Goal: Find specific page/section: Find specific page/section

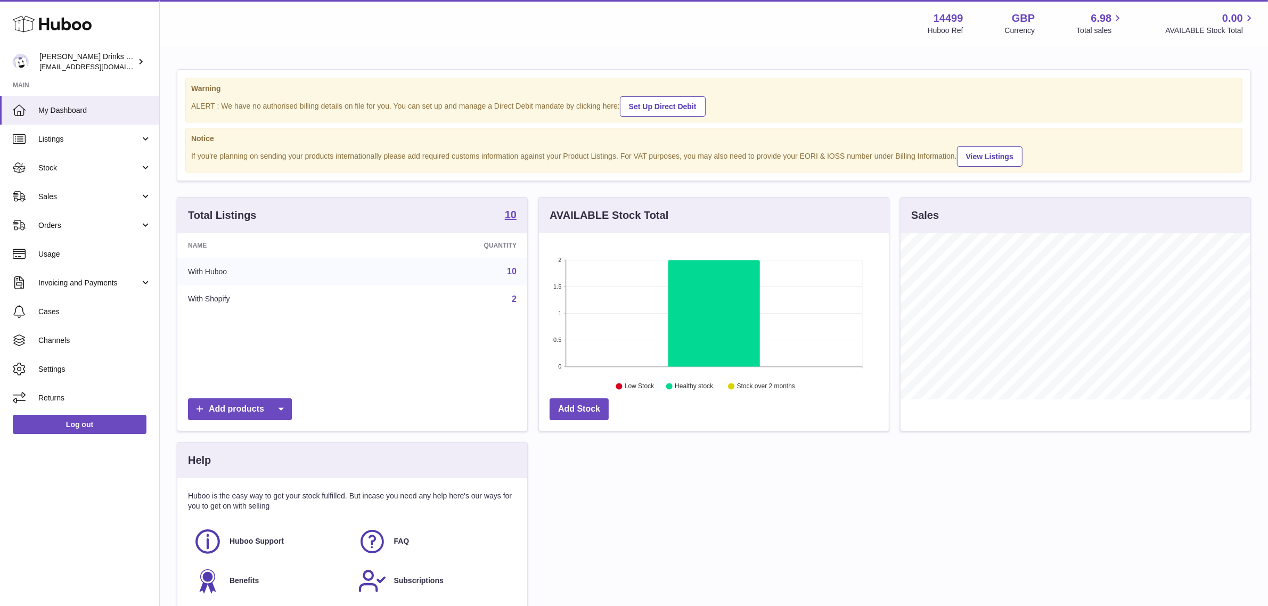
scroll to position [166, 350]
click at [57, 425] on link "Log out" at bounding box center [80, 424] width 134 height 19
click at [75, 199] on span "Sales" at bounding box center [89, 197] width 102 height 10
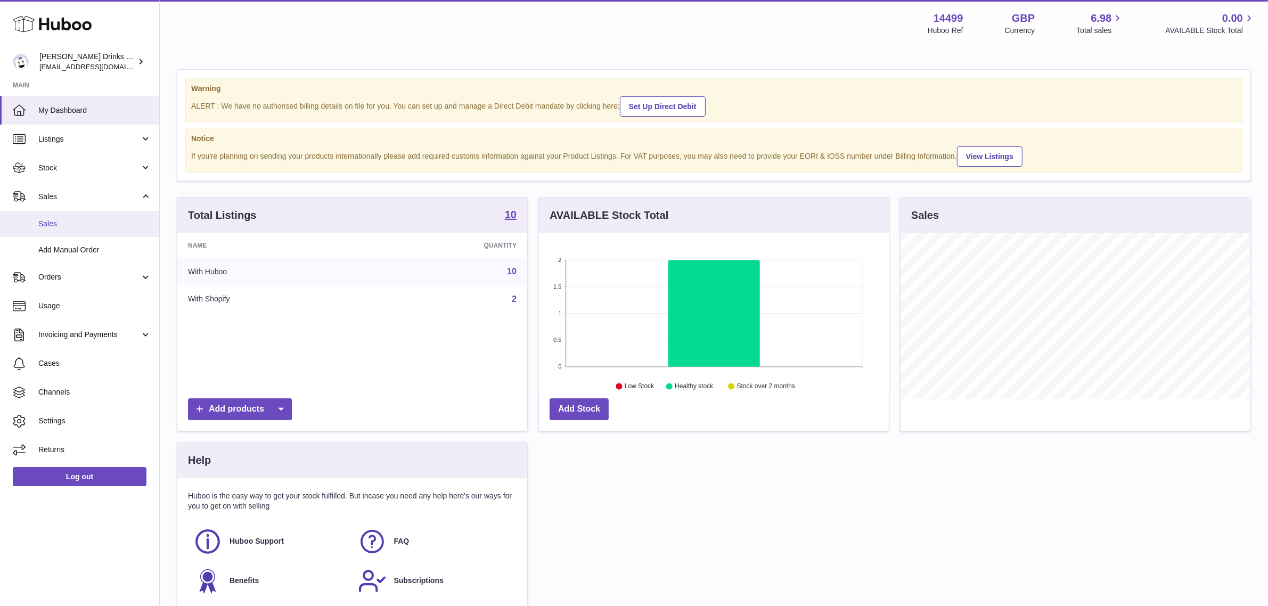
click at [73, 224] on span "Sales" at bounding box center [94, 224] width 113 height 10
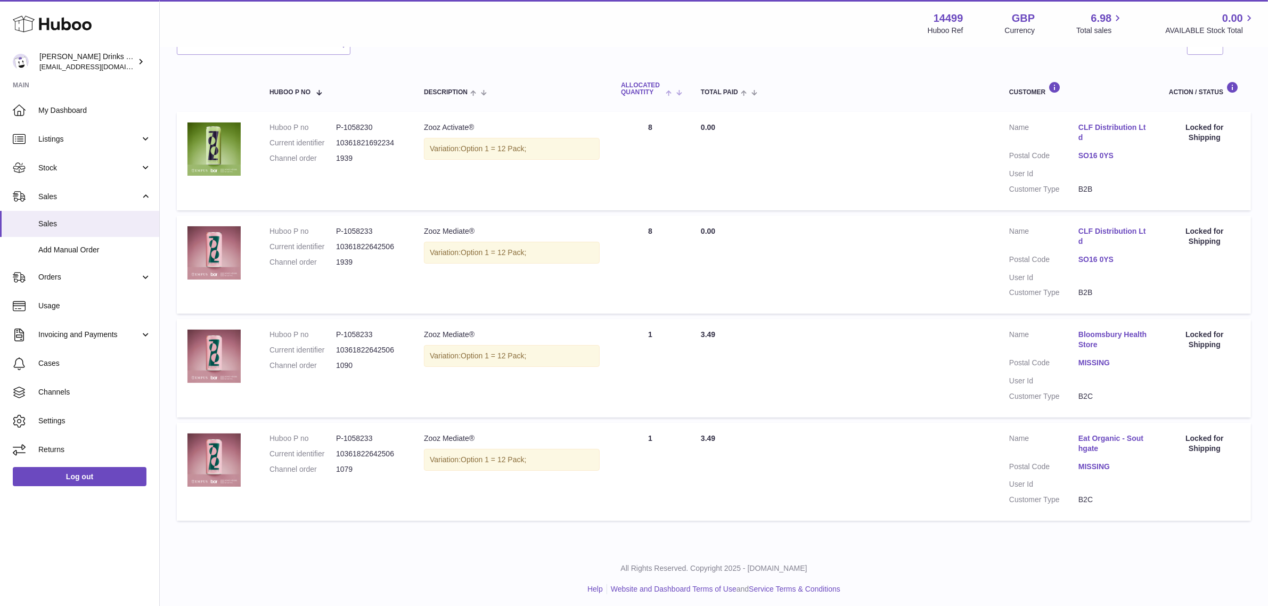
scroll to position [159, 0]
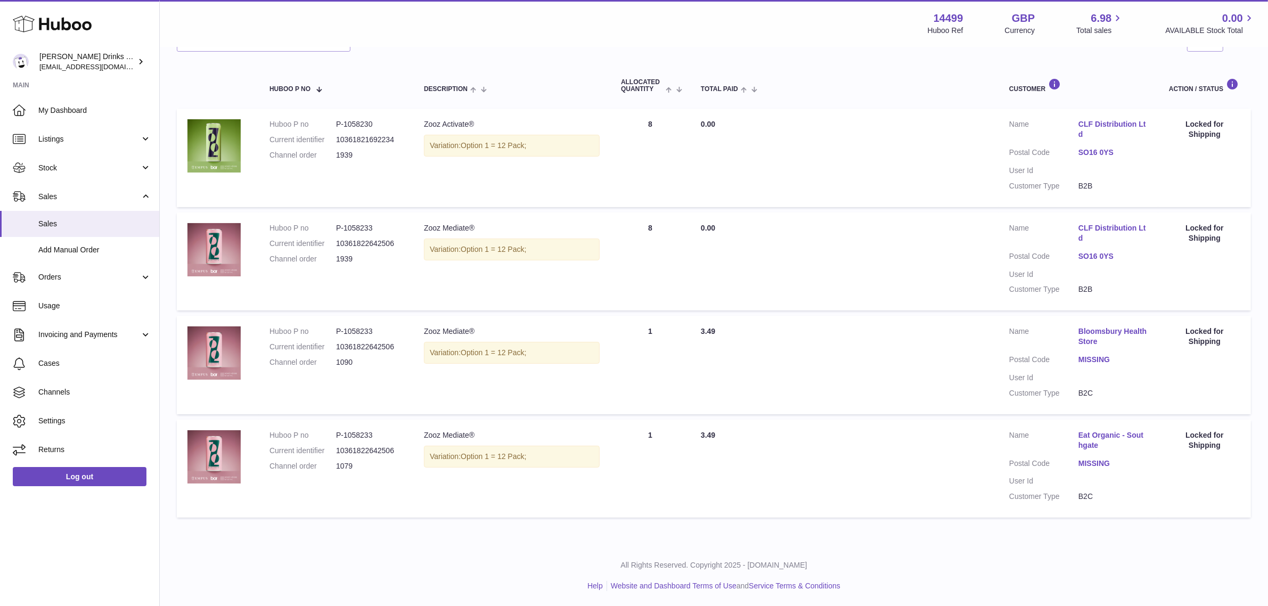
click at [1095, 358] on link "MISSING" at bounding box center [1112, 360] width 69 height 10
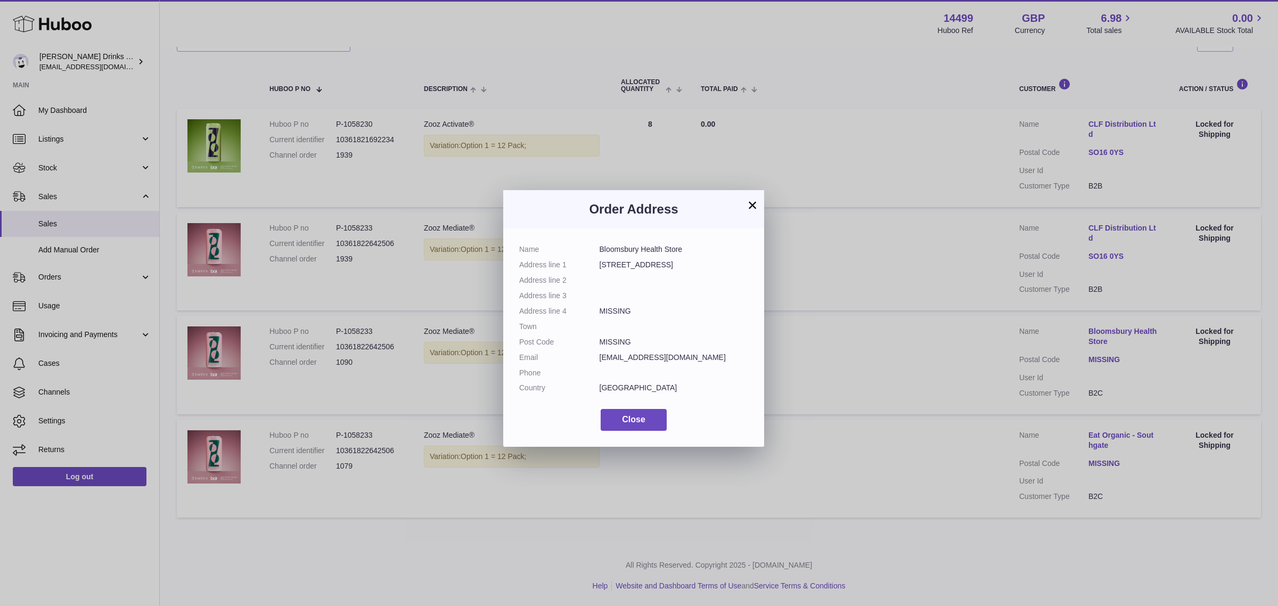
click at [749, 200] on button "×" at bounding box center [752, 205] width 13 height 13
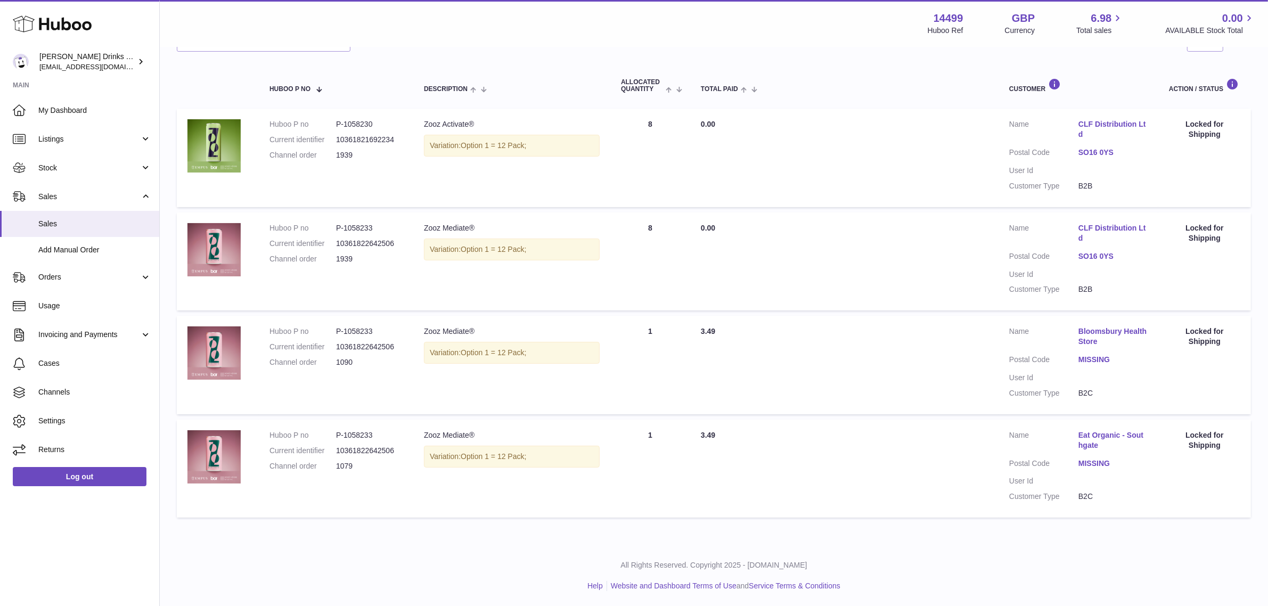
click at [1085, 357] on link "MISSING" at bounding box center [1112, 360] width 69 height 10
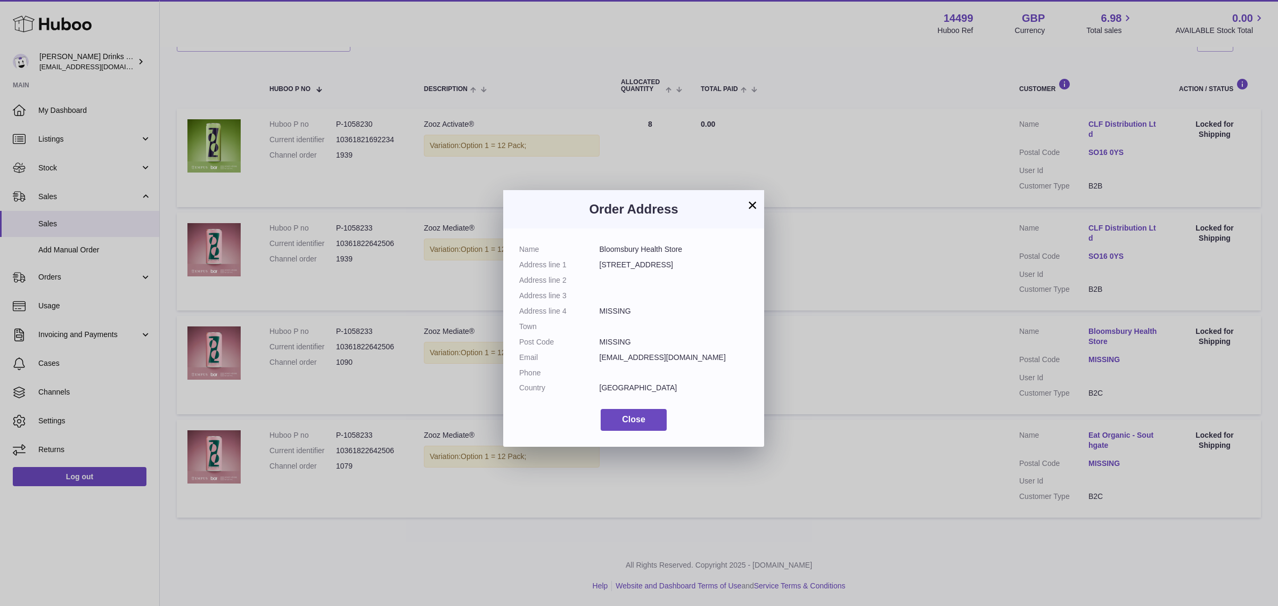
drag, startPoint x: 597, startPoint y: 338, endPoint x: 677, endPoint y: 284, distance: 97.0
click at [655, 338] on dl "Name Bloomsbury Health Store Address line 1 1-3 Leigh Street Address line 2 Add…" at bounding box center [633, 321] width 229 height 154
click at [748, 202] on button "×" at bounding box center [752, 205] width 13 height 13
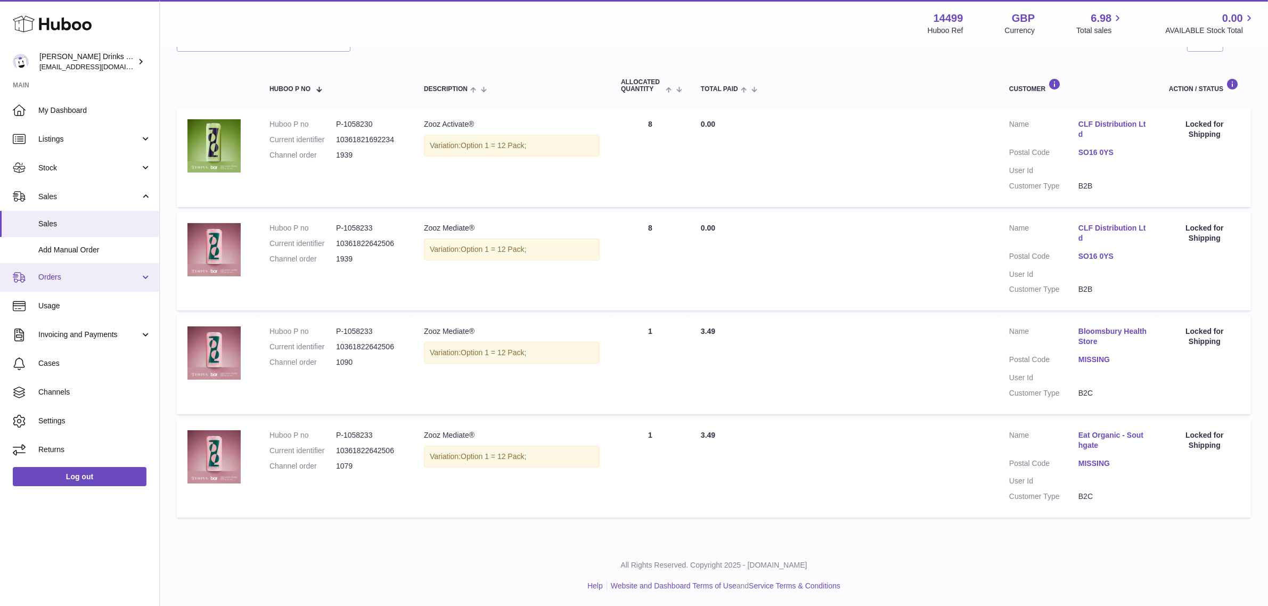
click at [88, 278] on span "Orders" at bounding box center [89, 277] width 102 height 10
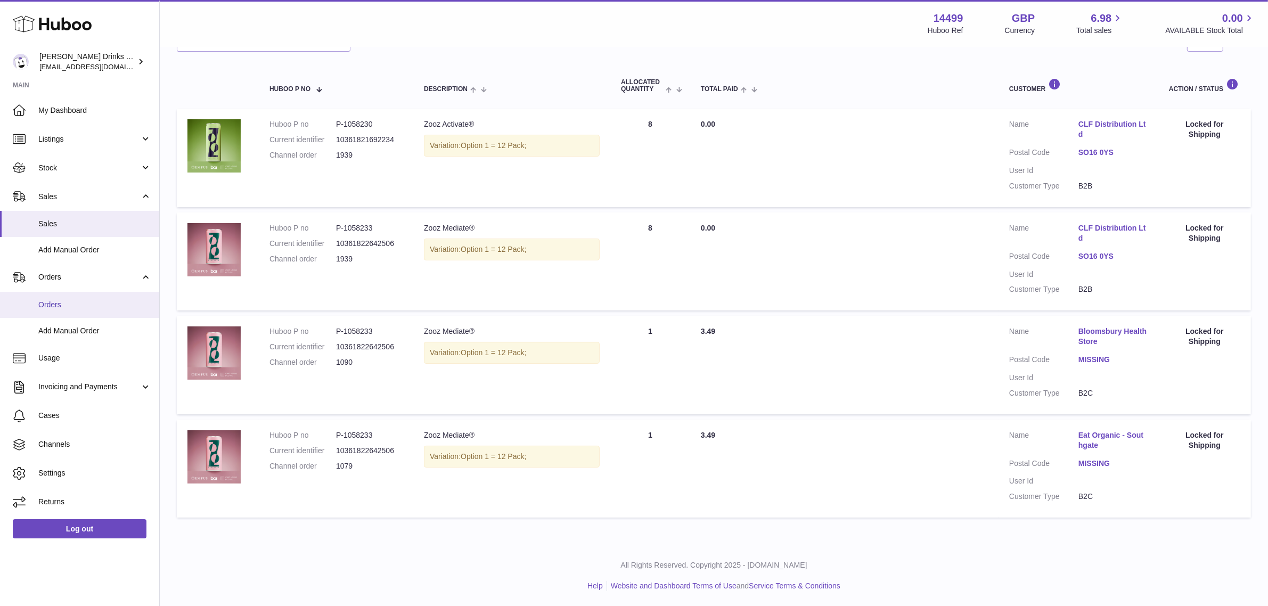
click at [68, 298] on link "Orders" at bounding box center [79, 305] width 159 height 26
